Goal: Task Accomplishment & Management: Manage account settings

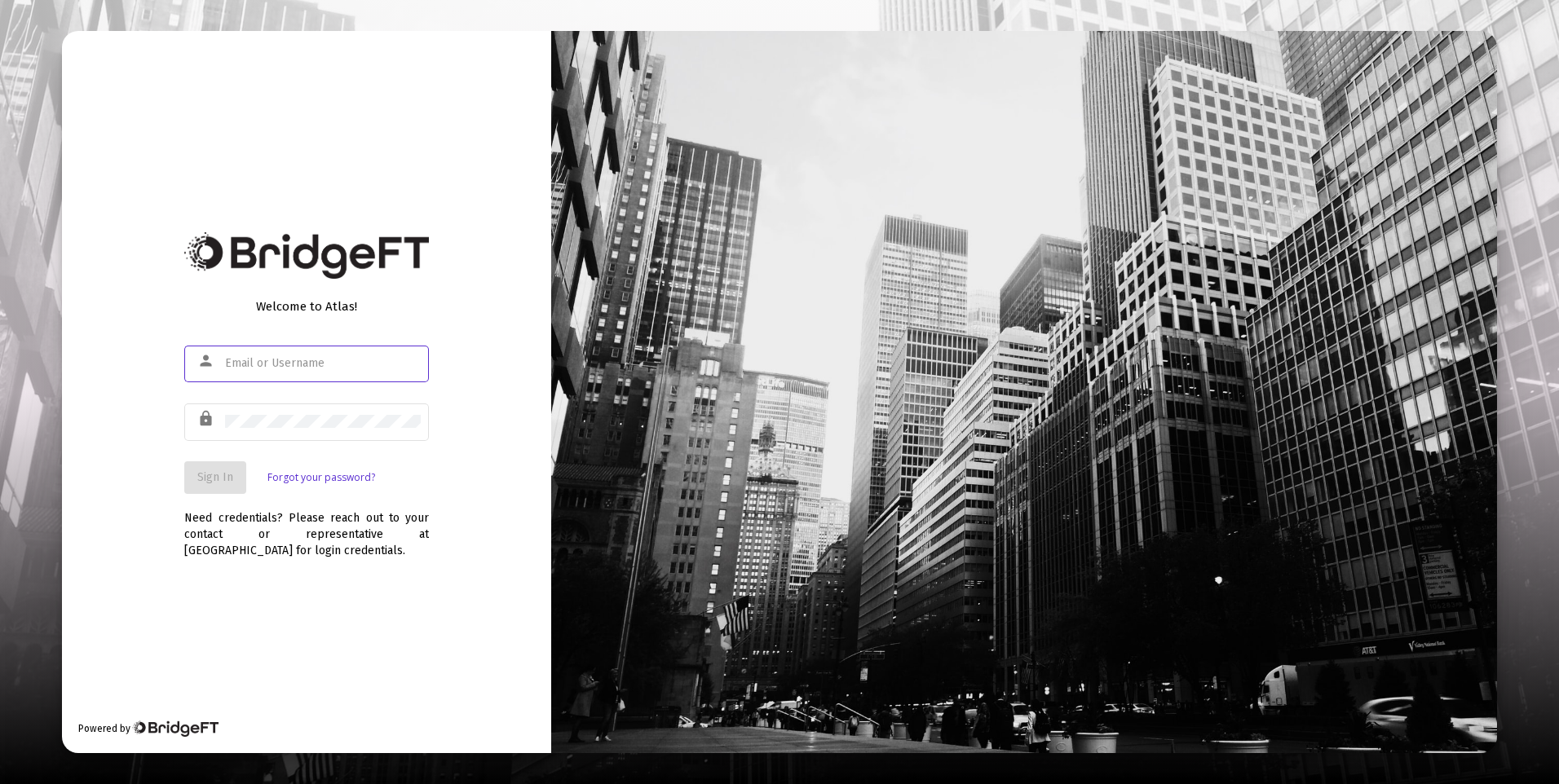
click at [277, 366] on input "text" at bounding box center [323, 364] width 196 height 13
type input "[PERSON_NAME][EMAIL_ADDRESS][DOMAIN_NAME]"
click at [235, 477] on button "Sign In" at bounding box center [215, 477] width 62 height 33
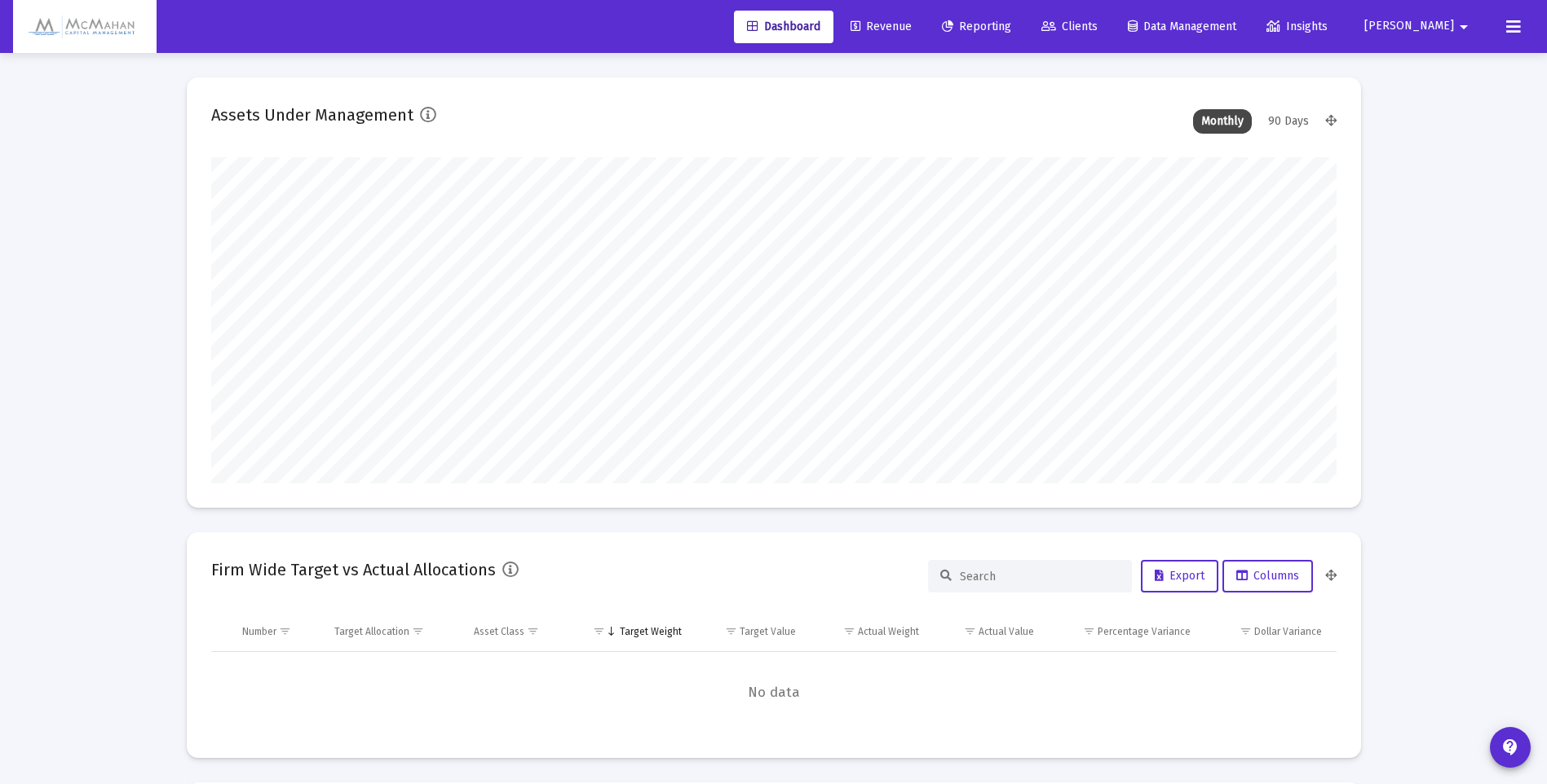
scroll to position [326, 1126]
type input "[DATE]"
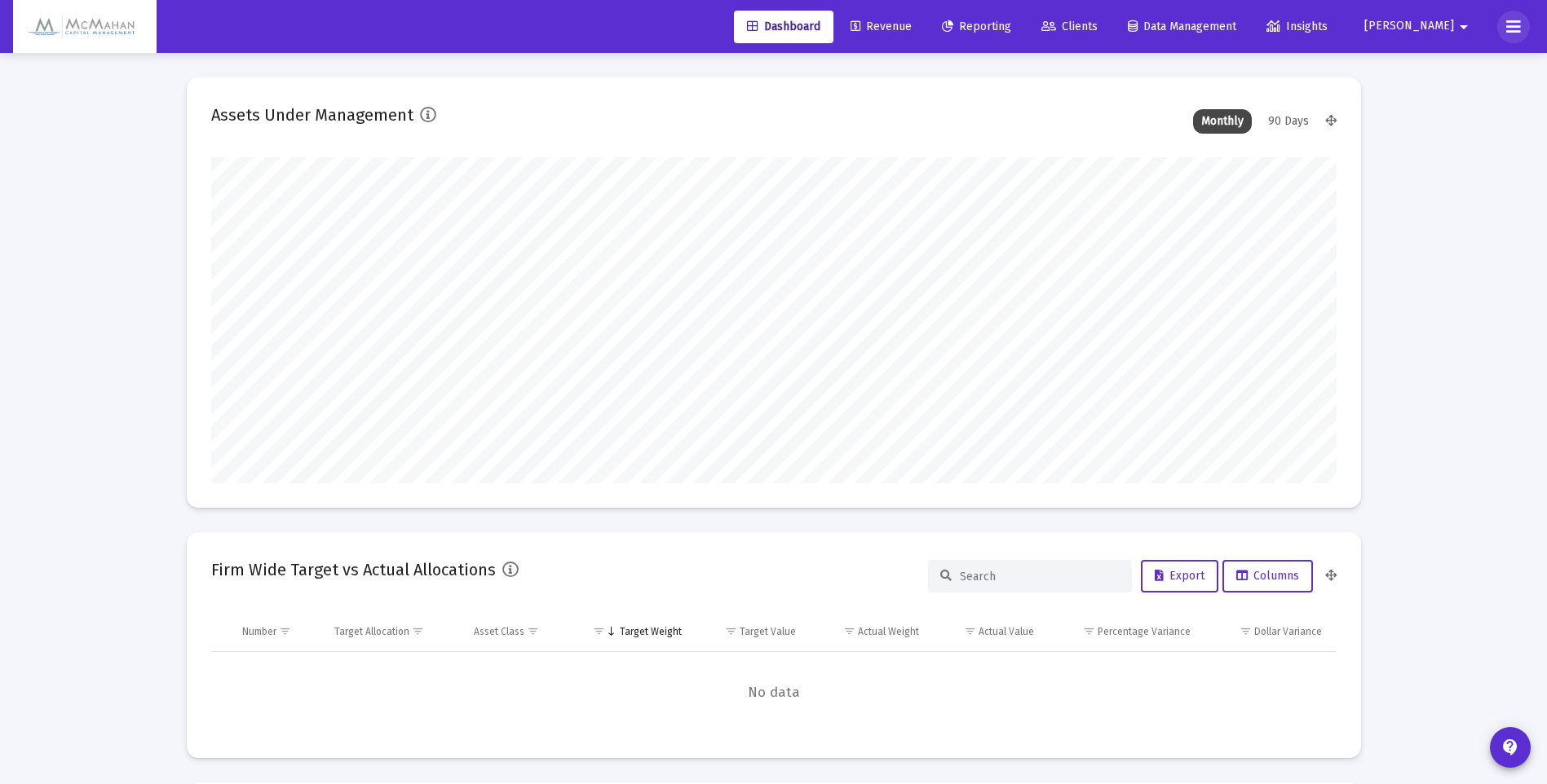
click at [1513, 27] on icon at bounding box center [1513, 26] width 14 height 19
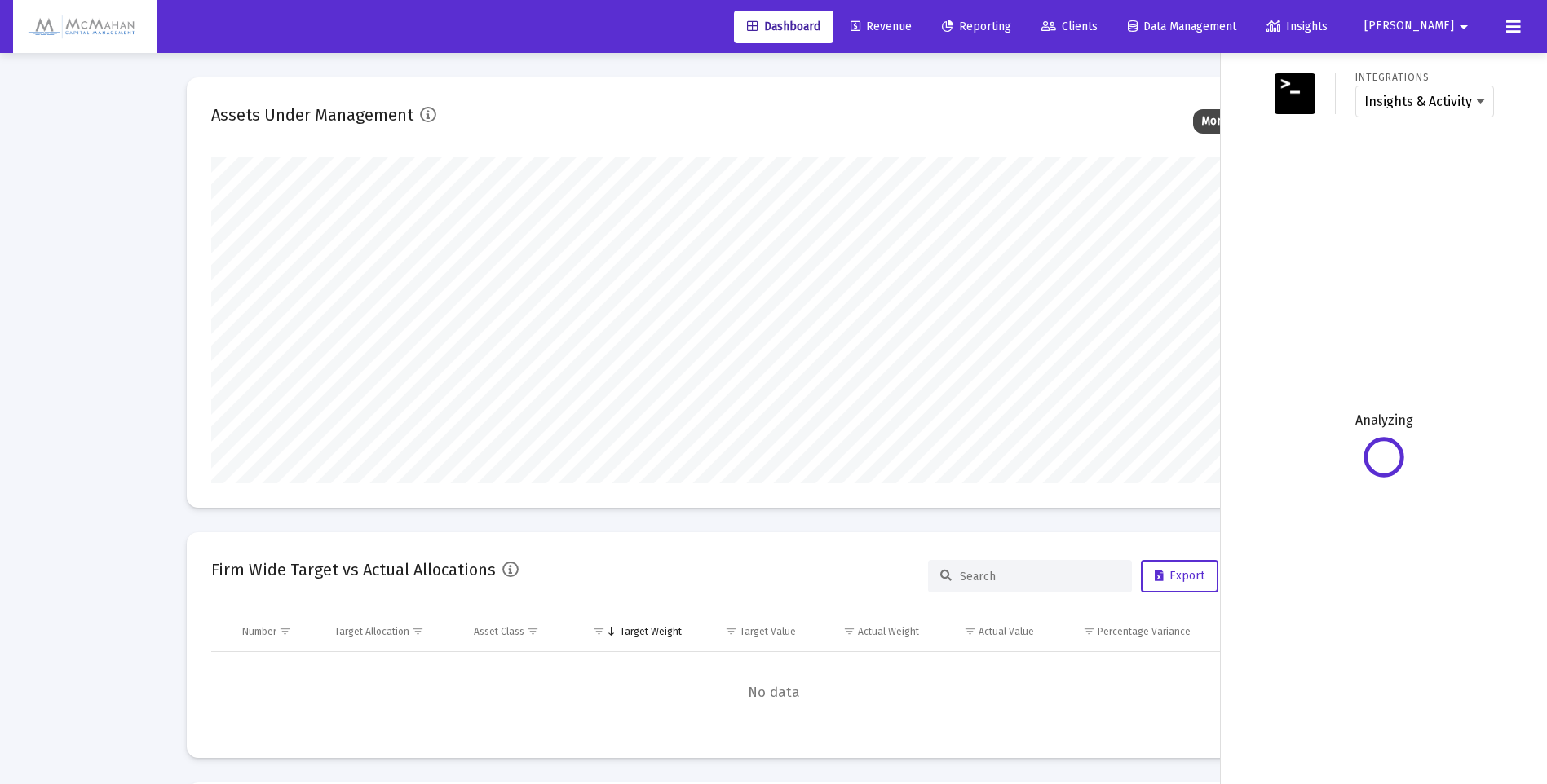
click at [1448, 34] on button "[PERSON_NAME]" at bounding box center [1419, 26] width 149 height 33
click at [1443, 65] on span "Settings" at bounding box center [1459, 69] width 48 height 39
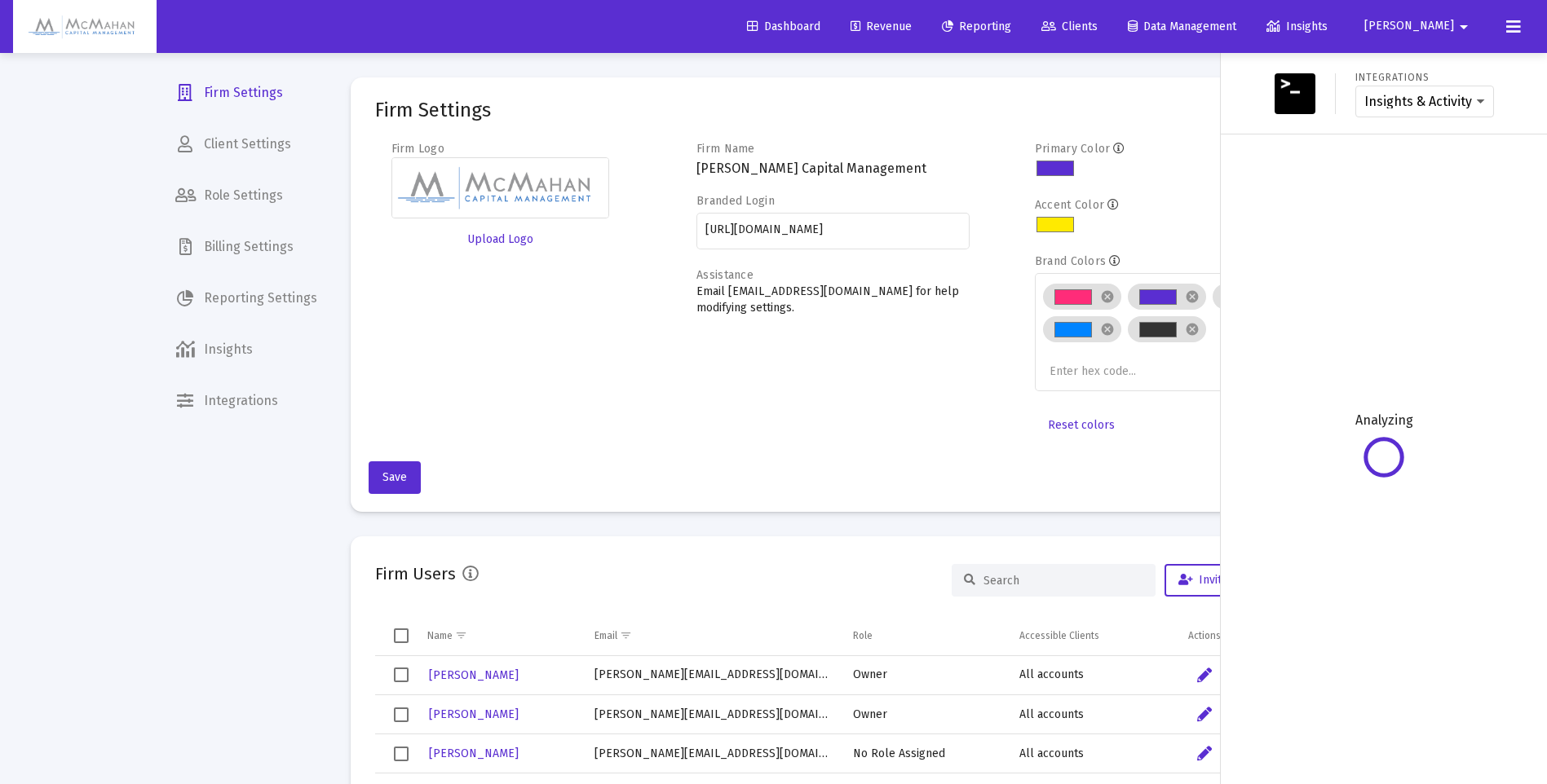
click at [244, 297] on div at bounding box center [774, 392] width 1547 height 784
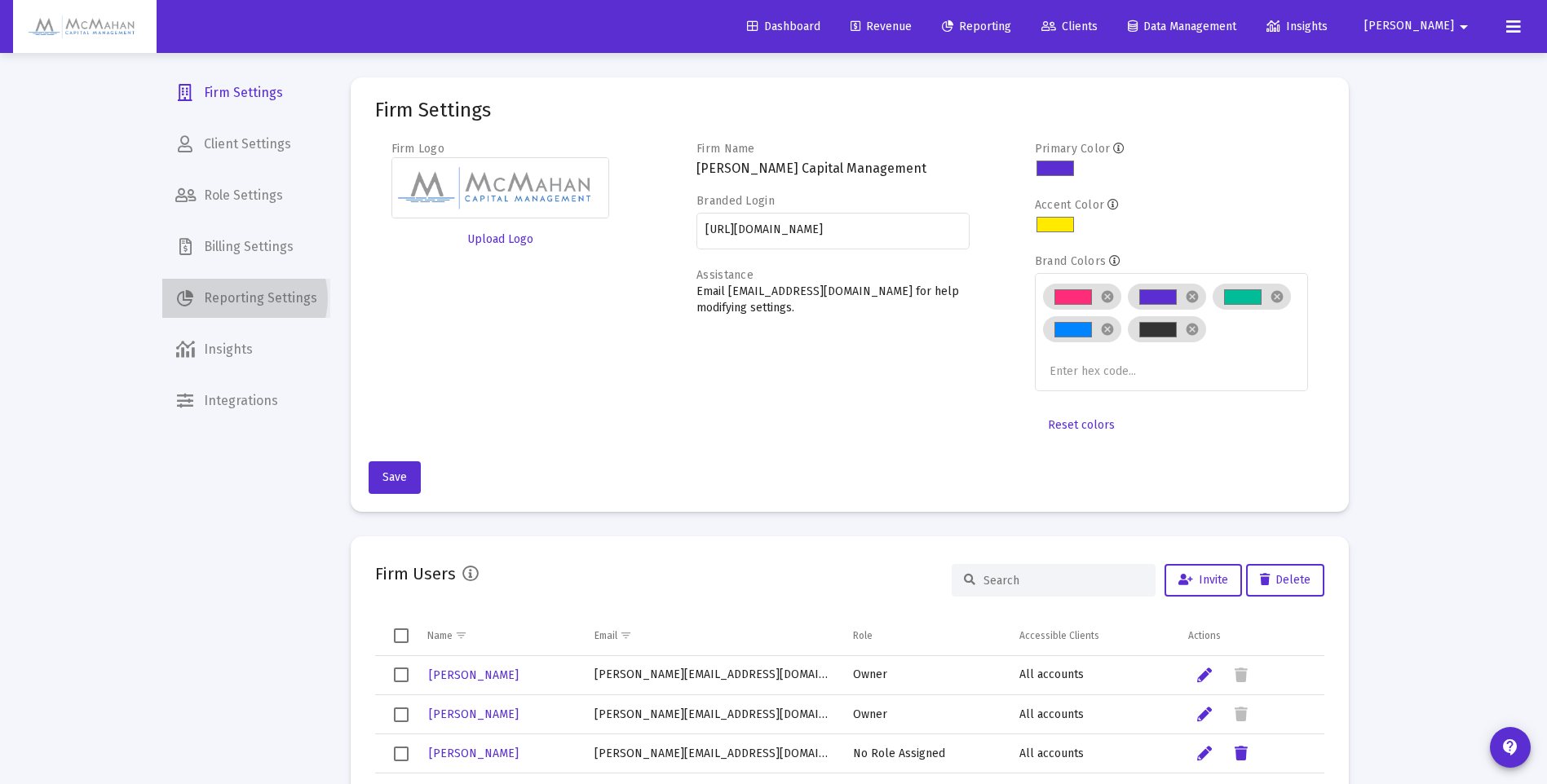
click at [243, 298] on span "Reporting Settings" at bounding box center [246, 298] width 168 height 39
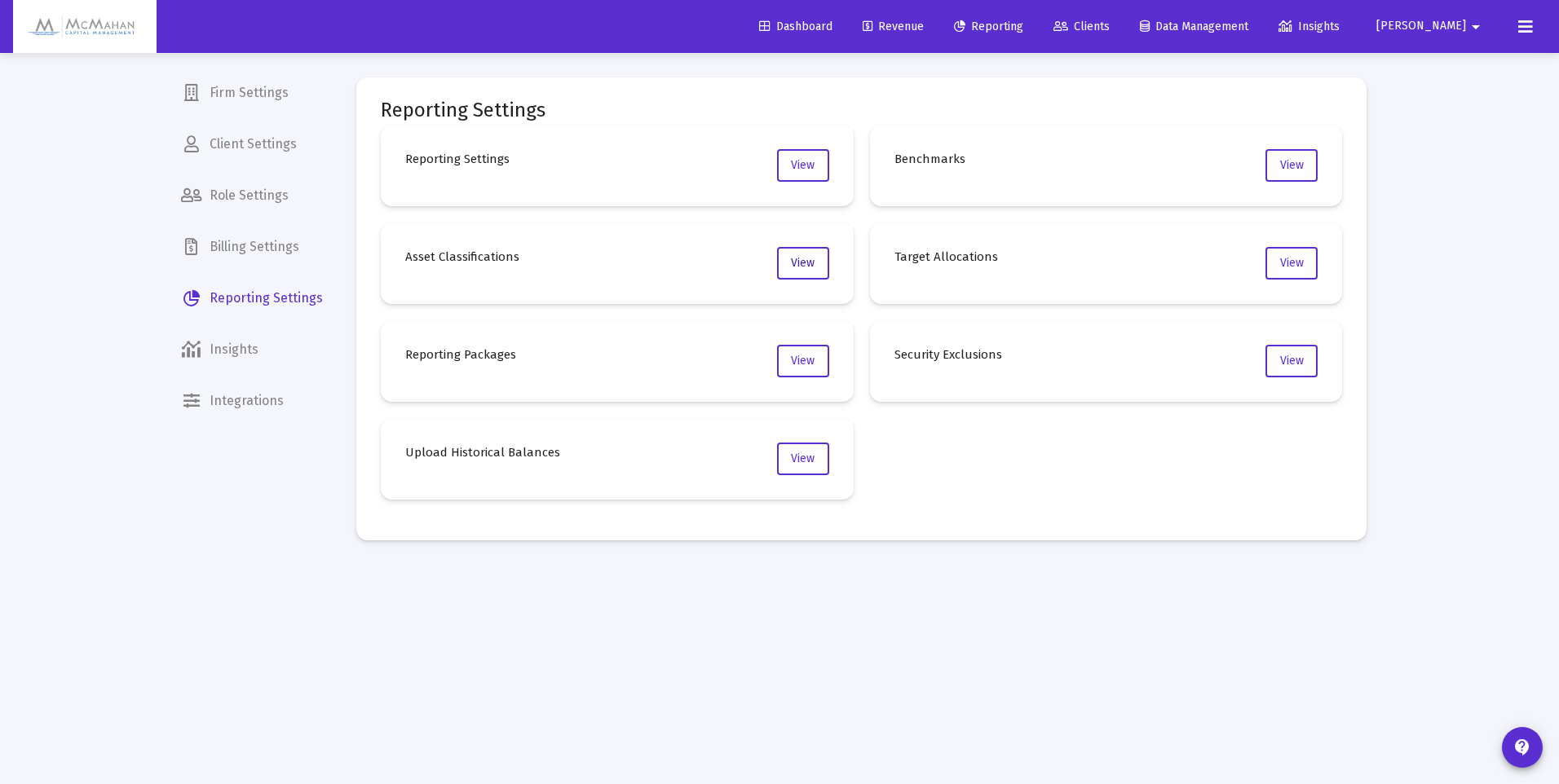
click at [796, 264] on span "View" at bounding box center [803, 263] width 24 height 13
